Goal: Task Accomplishment & Management: Complete application form

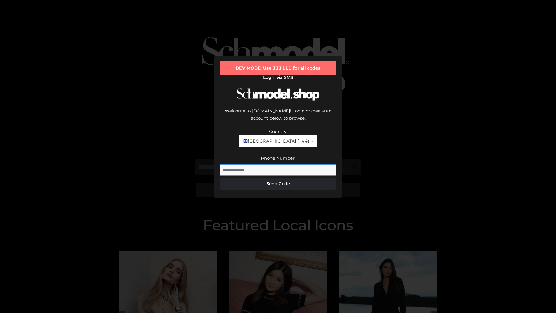
click at [278, 164] on input "Phone Number:" at bounding box center [278, 170] width 116 height 12
type input "**********"
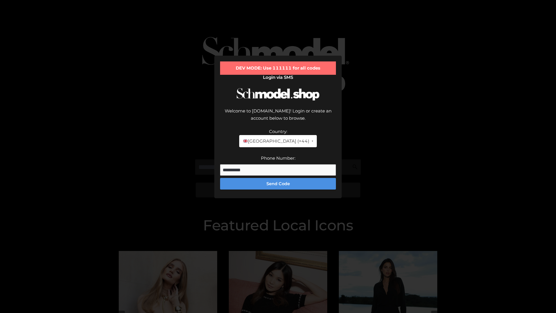
click at [278, 178] on button "Send Code" at bounding box center [278, 184] width 116 height 12
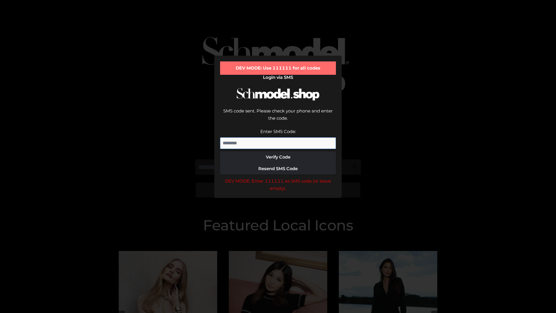
click at [278, 137] on input "Enter SMS Code:" at bounding box center [278, 143] width 116 height 12
type input "******"
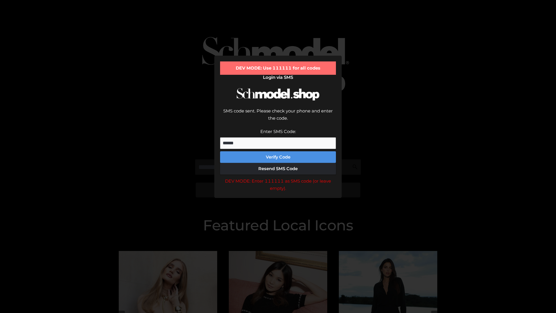
click at [278, 151] on button "Verify Code" at bounding box center [278, 157] width 116 height 12
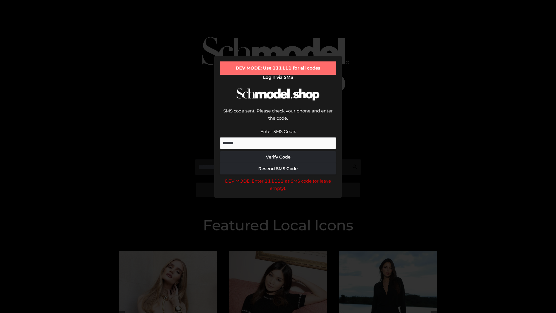
click at [278, 177] on div "DEV MODE: Enter 111111 as SMS code (or leave empty)." at bounding box center [278, 184] width 116 height 15
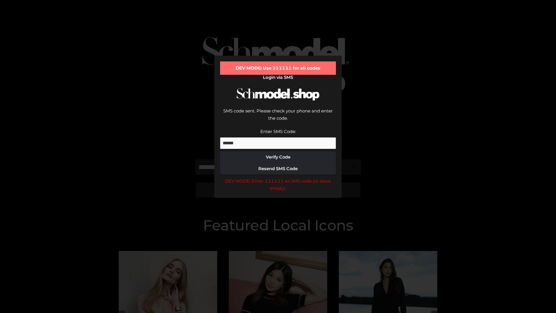
click at [278, 177] on div "DEV MODE: Enter 111111 as SMS code (or leave empty)." at bounding box center [278, 184] width 116 height 15
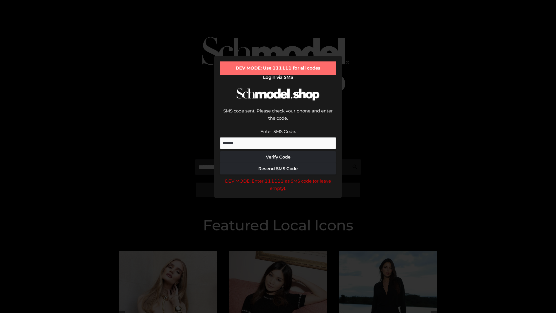
click at [278, 177] on div "DEV MODE: Enter 111111 as SMS code (or leave empty)." at bounding box center [278, 184] width 116 height 15
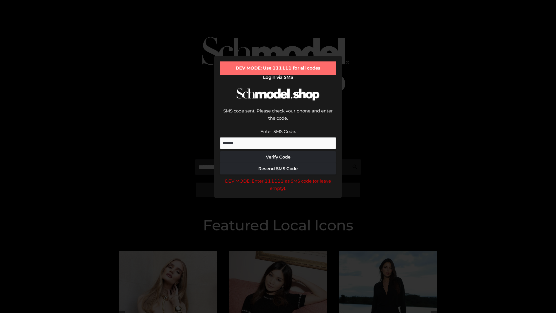
click at [278, 177] on div "DEV MODE: Enter 111111 as SMS code (or leave empty)." at bounding box center [278, 184] width 116 height 15
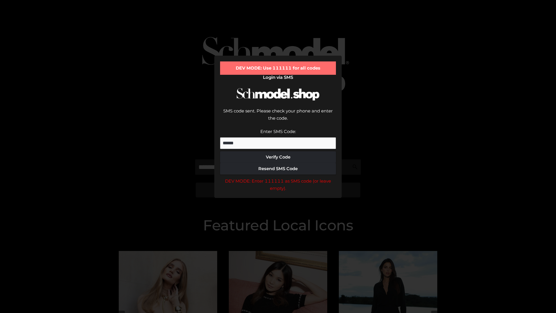
click at [278, 177] on div "DEV MODE: Enter 111111 as SMS code (or leave empty)." at bounding box center [278, 184] width 116 height 15
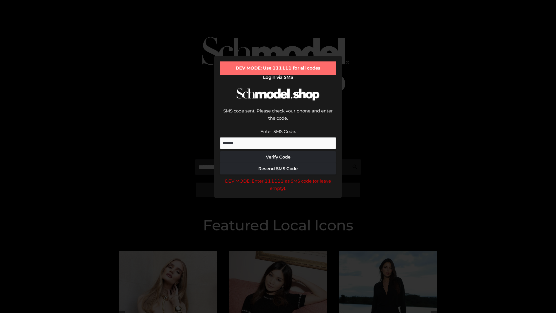
click at [278, 177] on div "DEV MODE: Enter 111111 as SMS code (or leave empty)." at bounding box center [278, 184] width 116 height 15
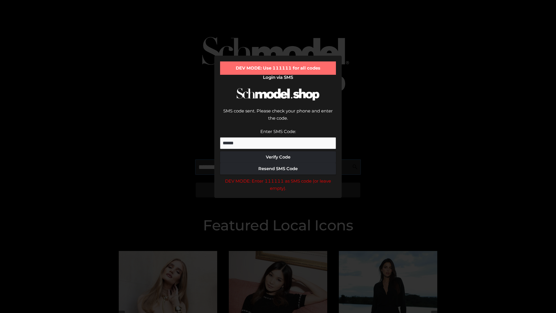
scroll to position [0, 30]
click at [278, 177] on div "DEV MODE: Enter 111111 as SMS code (or leave empty)." at bounding box center [278, 184] width 116 height 15
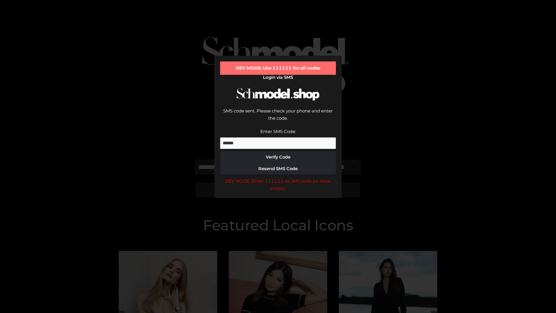
click at [278, 177] on div "DEV MODE: Enter 111111 as SMS code (or leave empty)." at bounding box center [278, 184] width 116 height 15
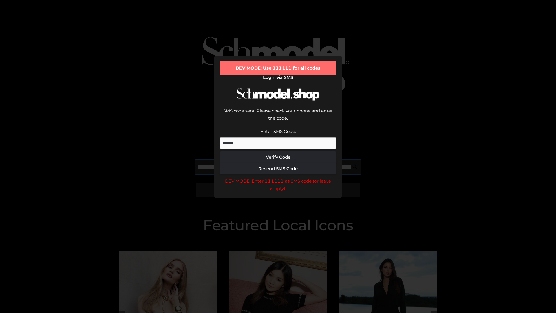
scroll to position [0, 63]
click at [278, 177] on div "DEV MODE: Enter 111111 as SMS code (or leave empty)." at bounding box center [278, 184] width 116 height 15
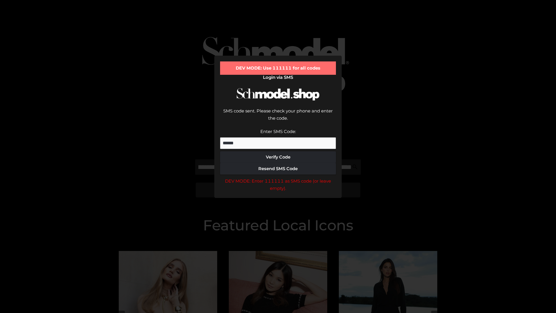
click at [278, 177] on div "DEV MODE: Enter 111111 as SMS code (or leave empty)." at bounding box center [278, 184] width 116 height 15
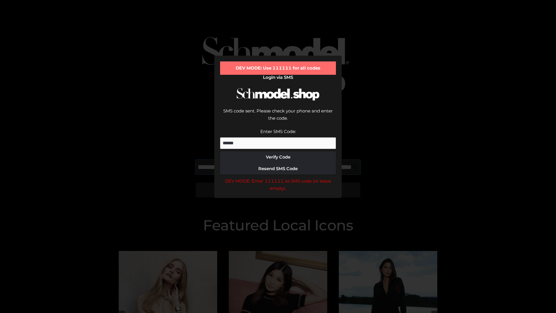
scroll to position [0, 98]
click at [278, 177] on div "DEV MODE: Enter 111111 as SMS code (or leave empty)." at bounding box center [278, 184] width 116 height 15
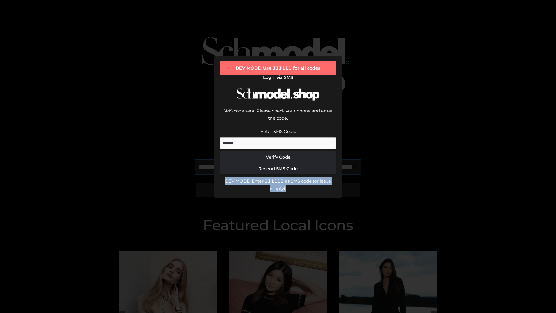
type input "**********"
